Goal: Transaction & Acquisition: Purchase product/service

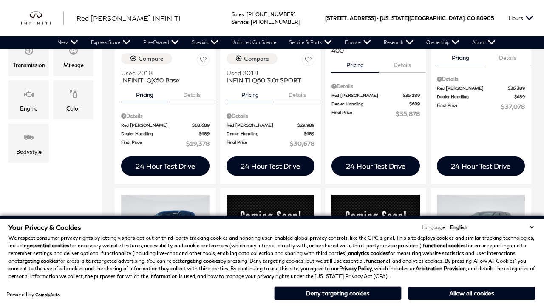
scroll to position [93, 0]
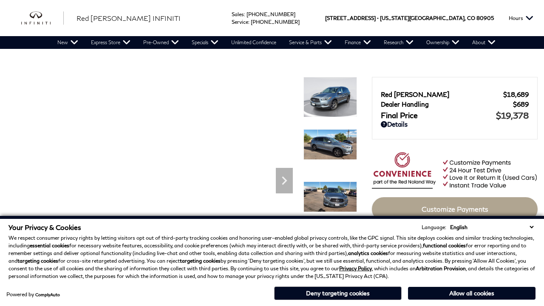
scroll to position [714, 0]
